Goal: Transaction & Acquisition: Download file/media

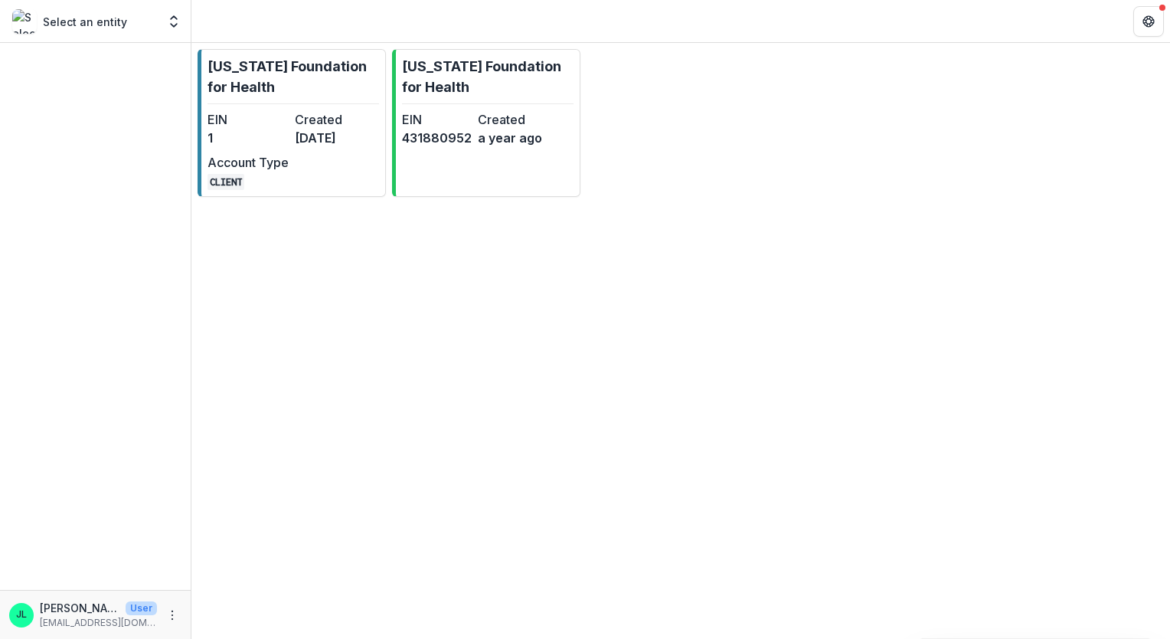
click at [126, 19] on div "Select an entity" at bounding box center [84, 21] width 145 height 25
click at [112, 19] on p "Select an entity" at bounding box center [85, 22] width 84 height 16
click at [174, 21] on icon "Open entity switcher" at bounding box center [173, 21] width 15 height 15
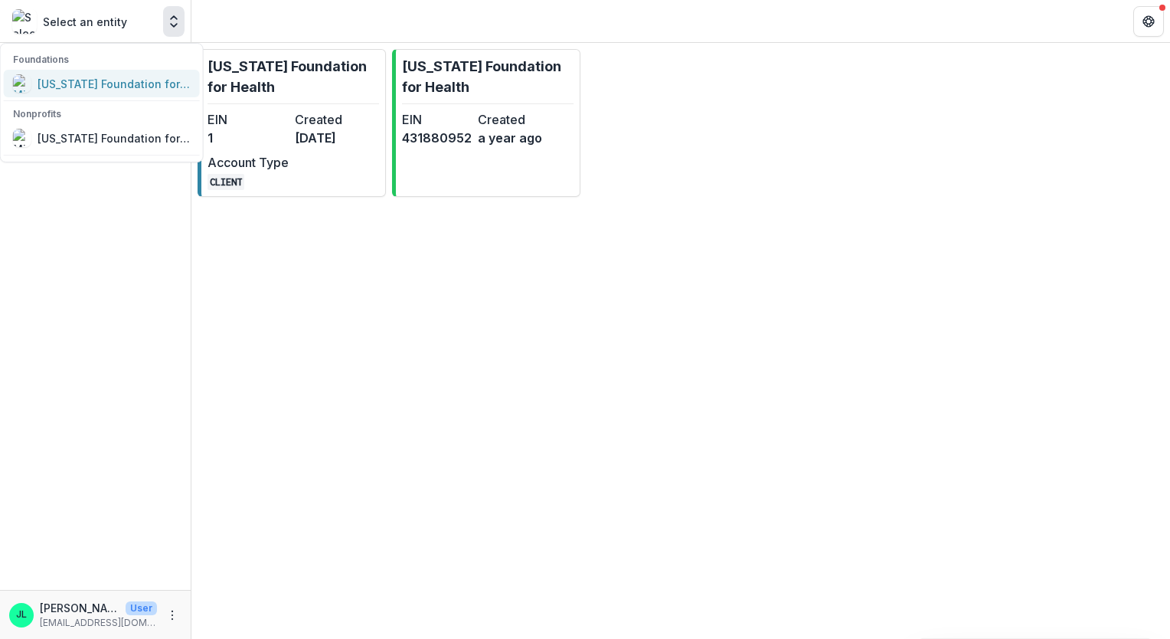
click at [152, 90] on div "[US_STATE] Foundation for Health" at bounding box center [114, 84] width 153 height 16
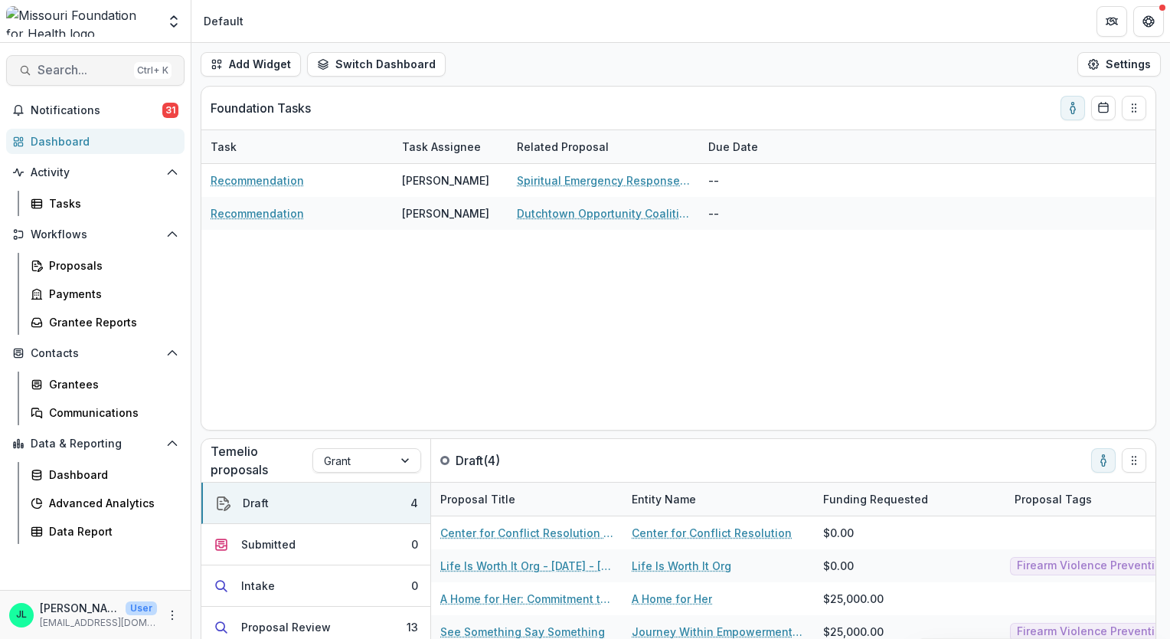
click at [100, 71] on span "Search..." at bounding box center [83, 70] width 90 height 15
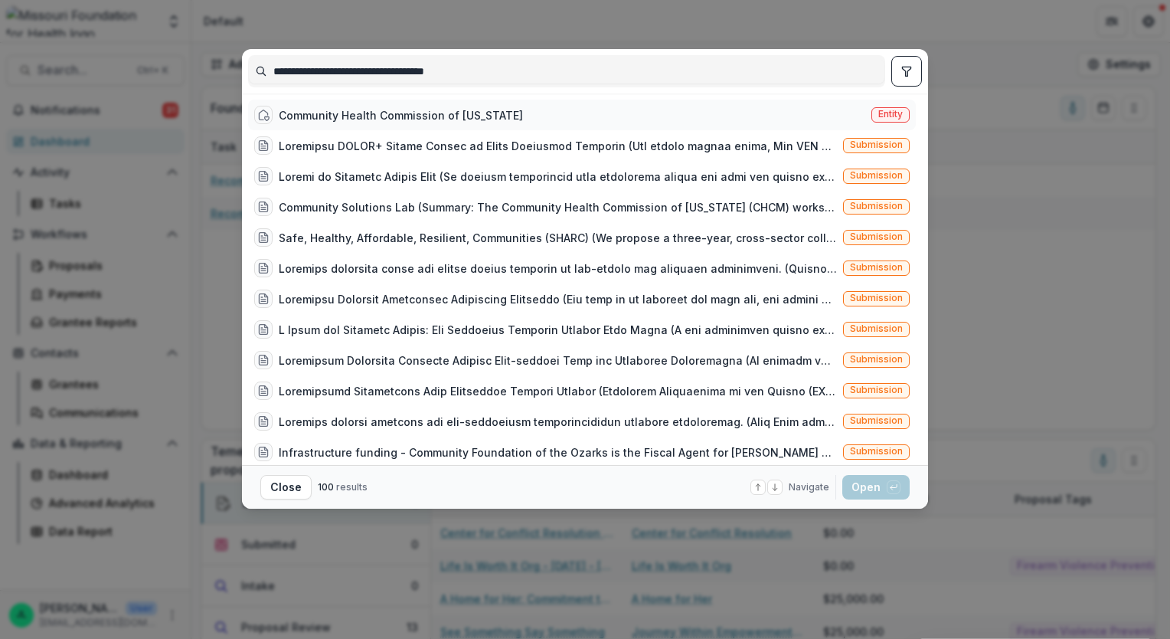
type input "**********"
click at [869, 106] on div "Community Health Commission of [US_STATE] Entity" at bounding box center [582, 115] width 668 height 31
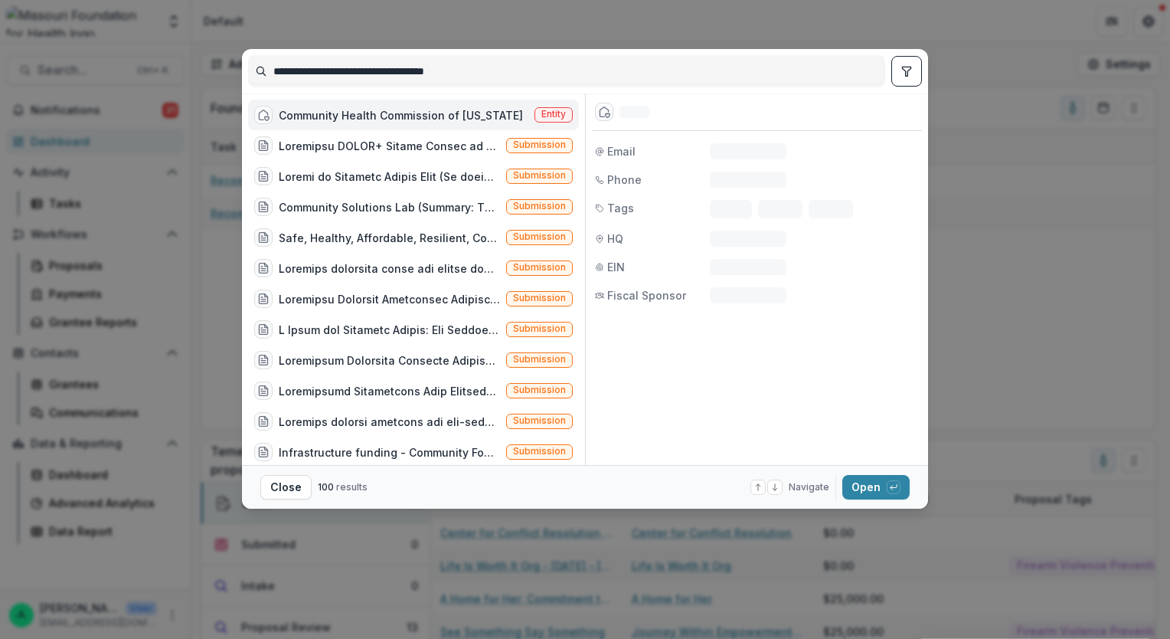
click at [869, 106] on div "Entity" at bounding box center [757, 112] width 330 height 38
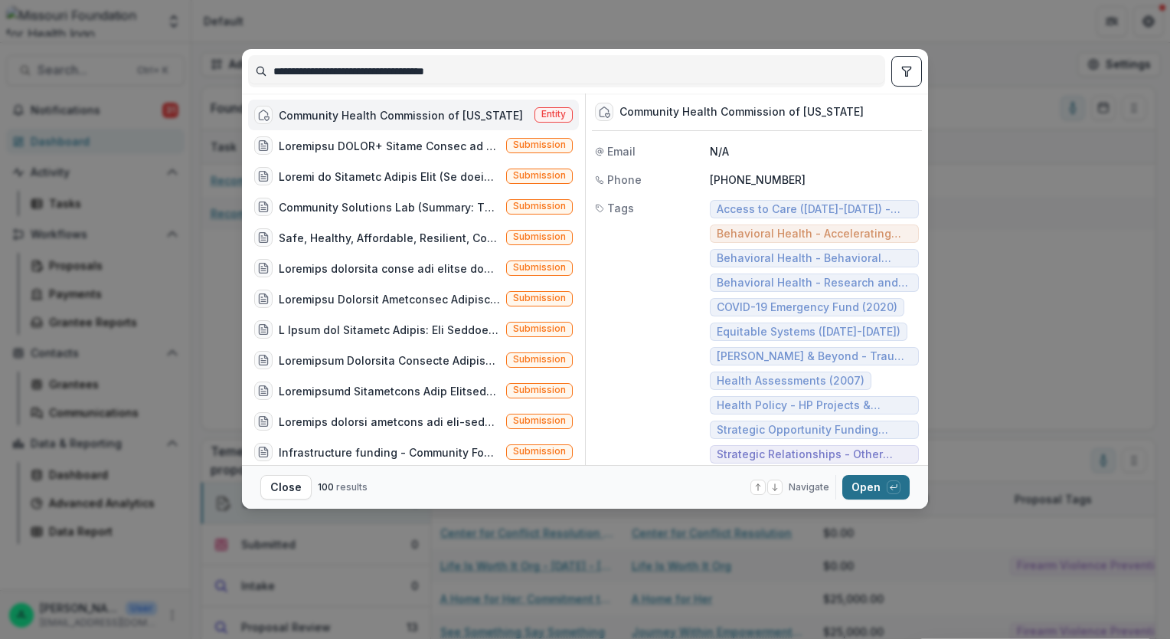
click at [885, 491] on button "Open with enter key" at bounding box center [876, 487] width 67 height 25
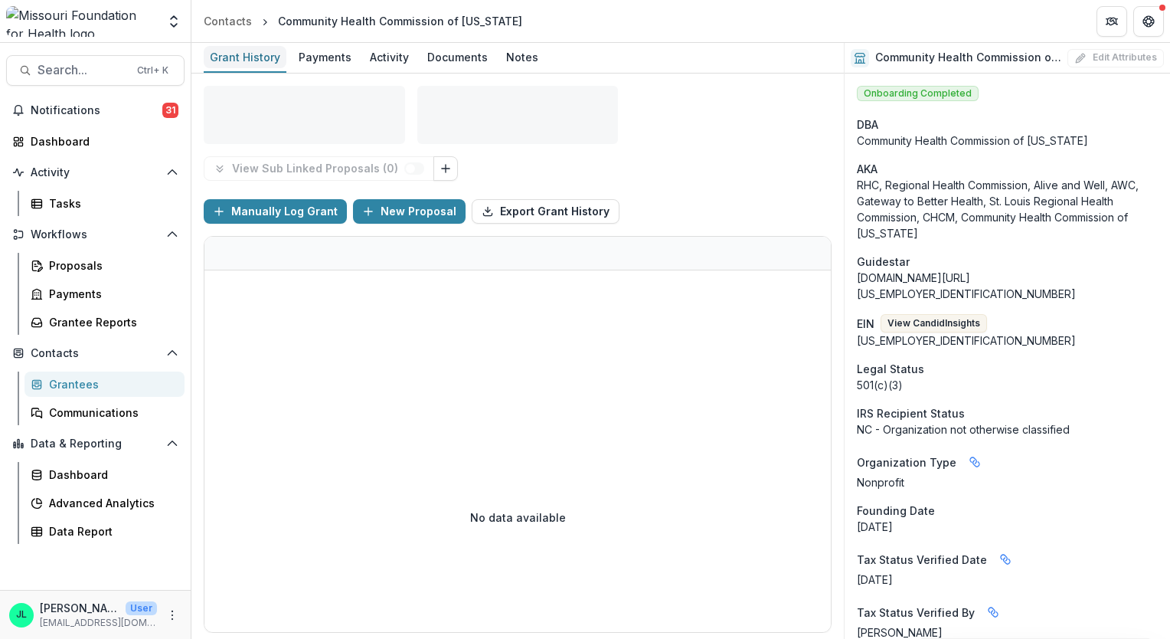
click at [248, 48] on div "Grant History" at bounding box center [245, 57] width 83 height 22
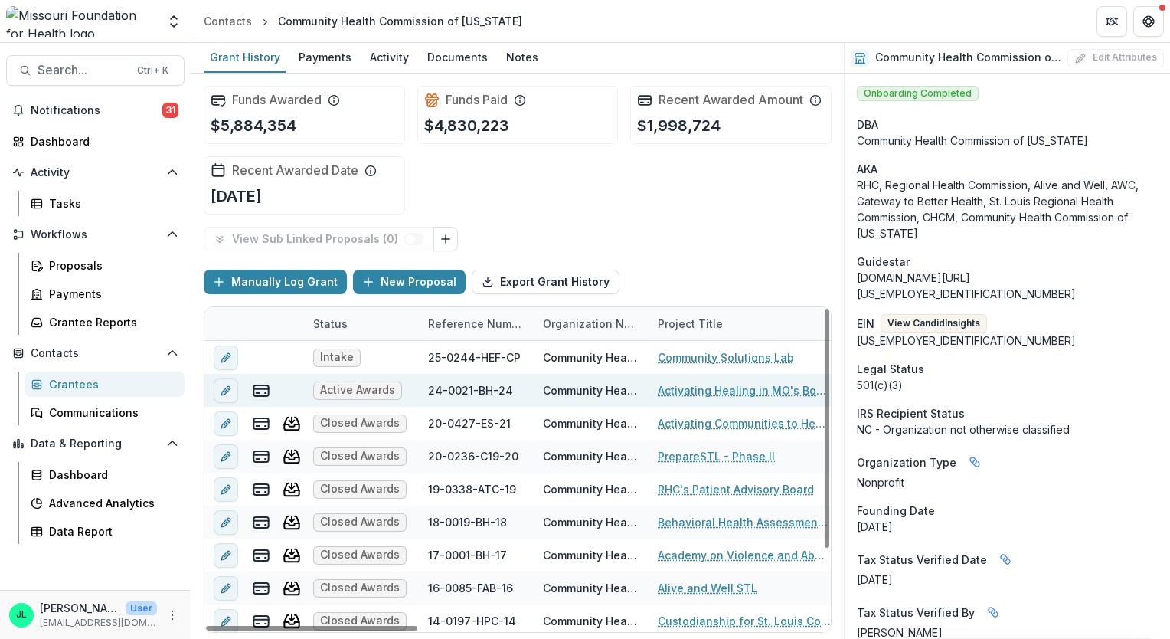
click at [368, 385] on span "Active Awards" at bounding box center [357, 390] width 75 height 13
click at [668, 392] on link "Activating Healing in MO's Bootheel" at bounding box center [744, 390] width 173 height 16
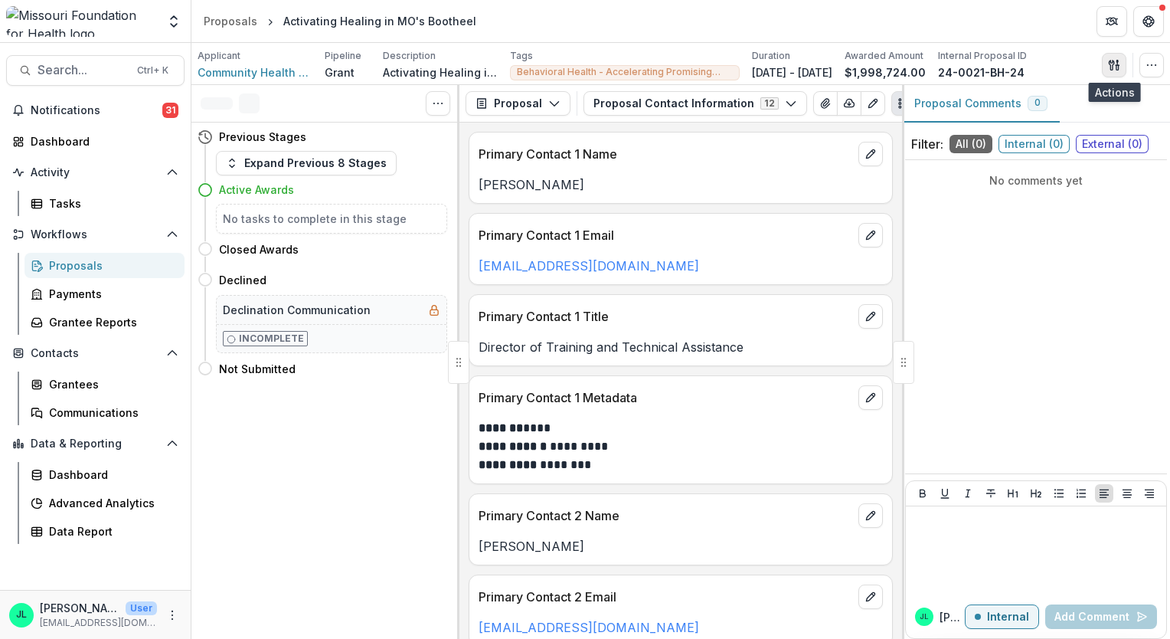
click at [1117, 70] on button "button" at bounding box center [1114, 65] width 25 height 25
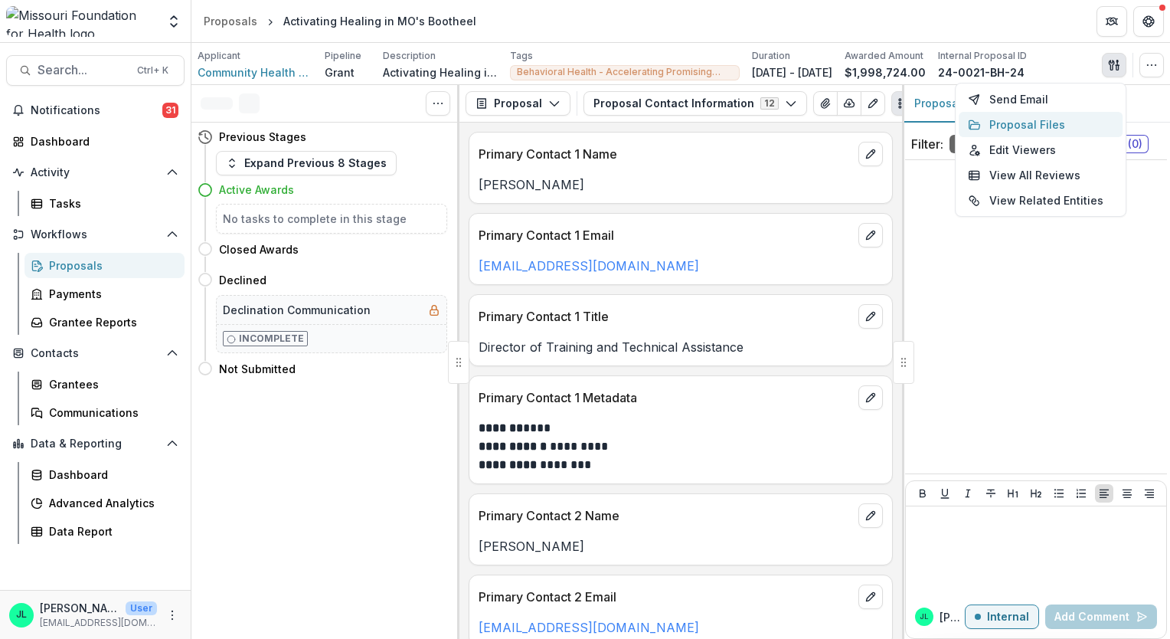
click at [1014, 130] on button "Proposal Files" at bounding box center [1041, 124] width 164 height 25
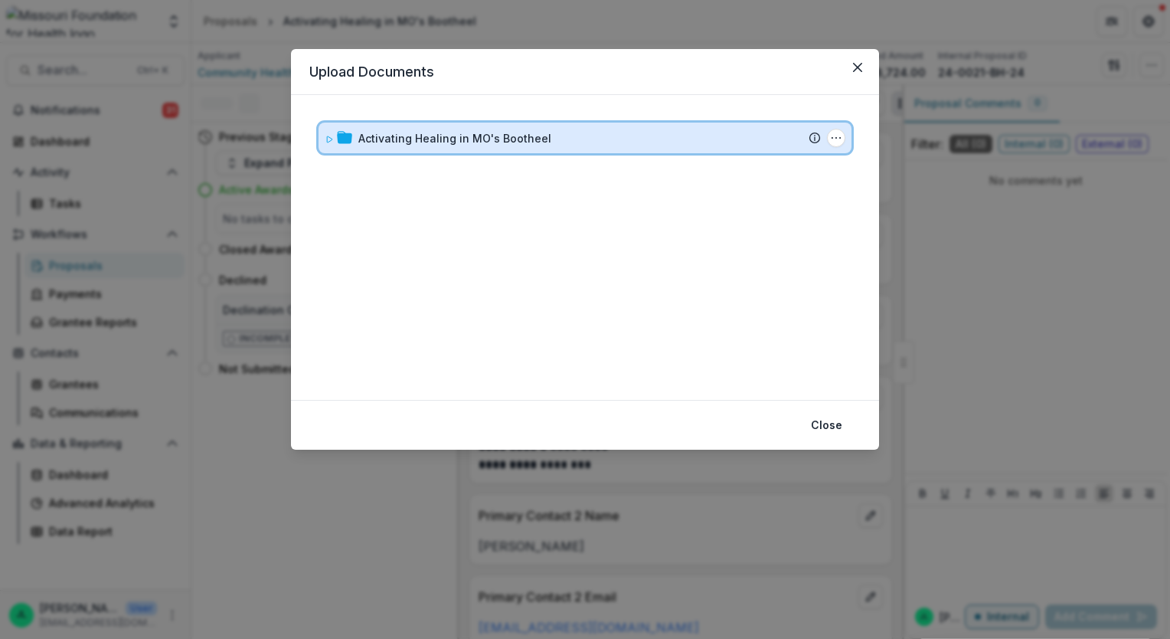
click at [328, 142] on icon at bounding box center [329, 139] width 9 height 9
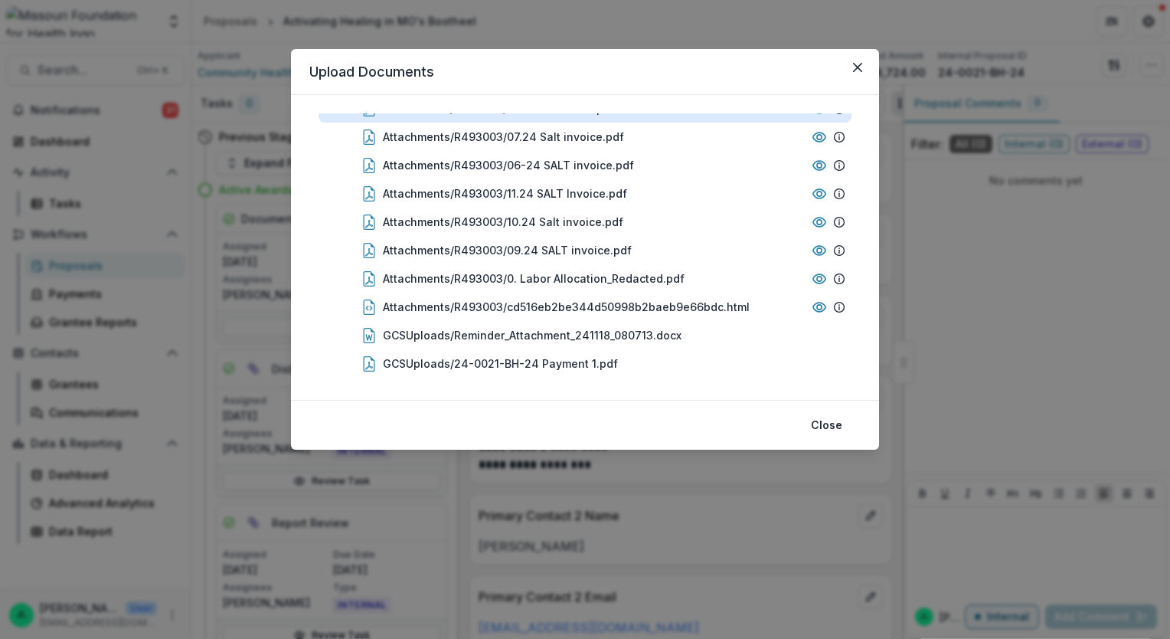
scroll to position [1636, 0]
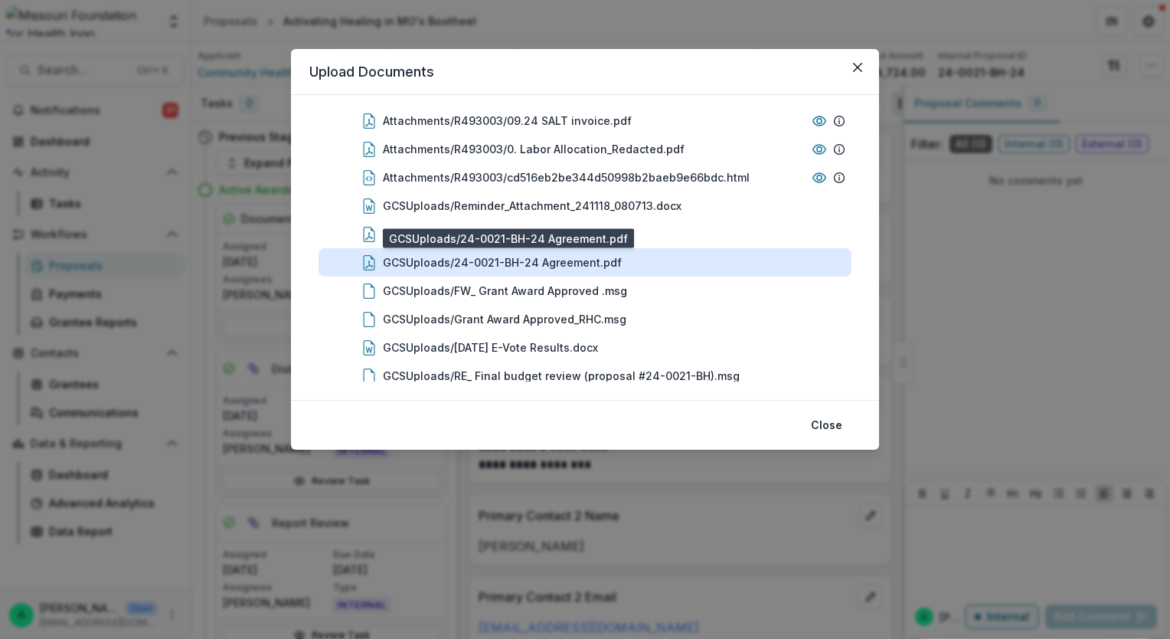
click at [567, 269] on div "GCSUploads/24-0021-BH-24 Agreement.pdf" at bounding box center [502, 262] width 239 height 16
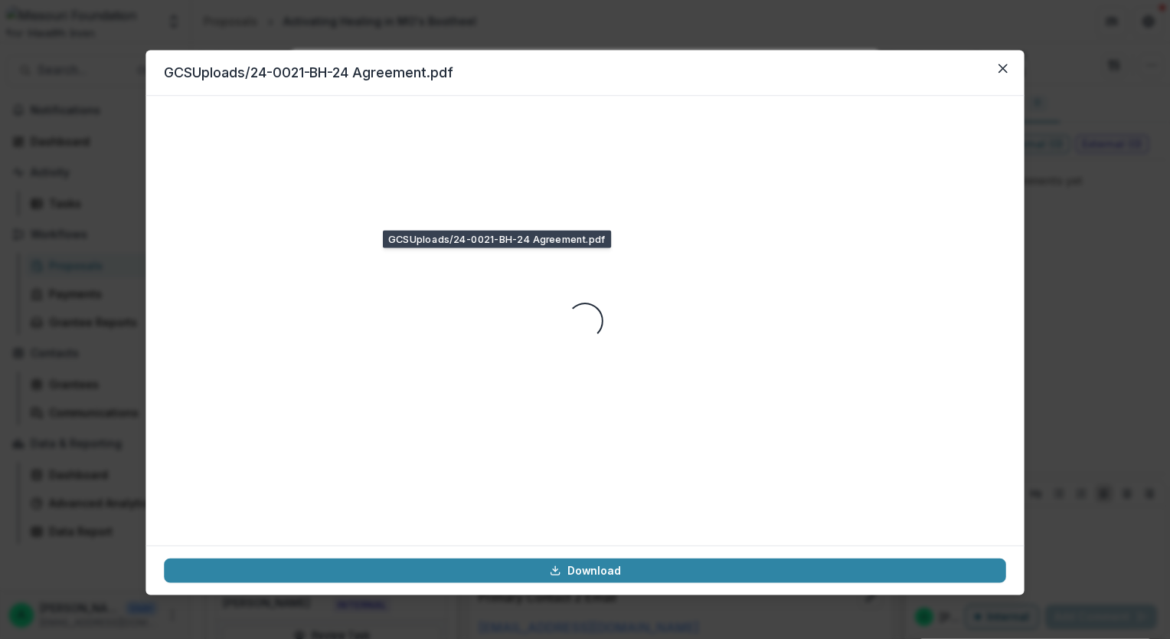
click at [567, 269] on div "Loading..." at bounding box center [585, 320] width 842 height 413
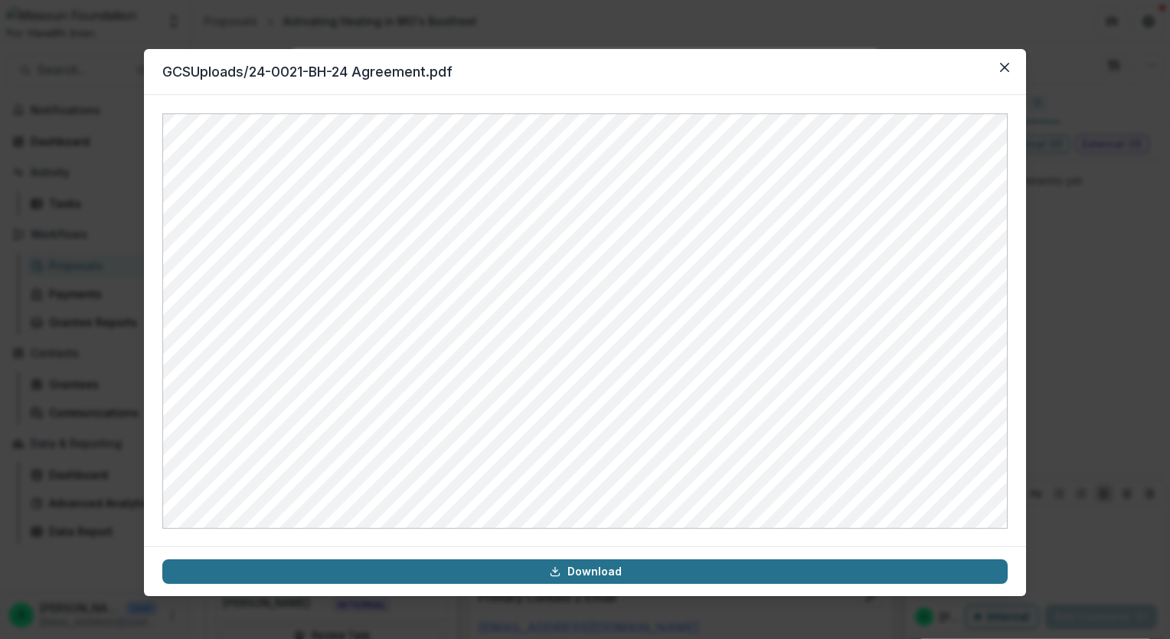
click at [545, 573] on link "Download" at bounding box center [585, 571] width 846 height 25
